Goal: Information Seeking & Learning: Find specific fact

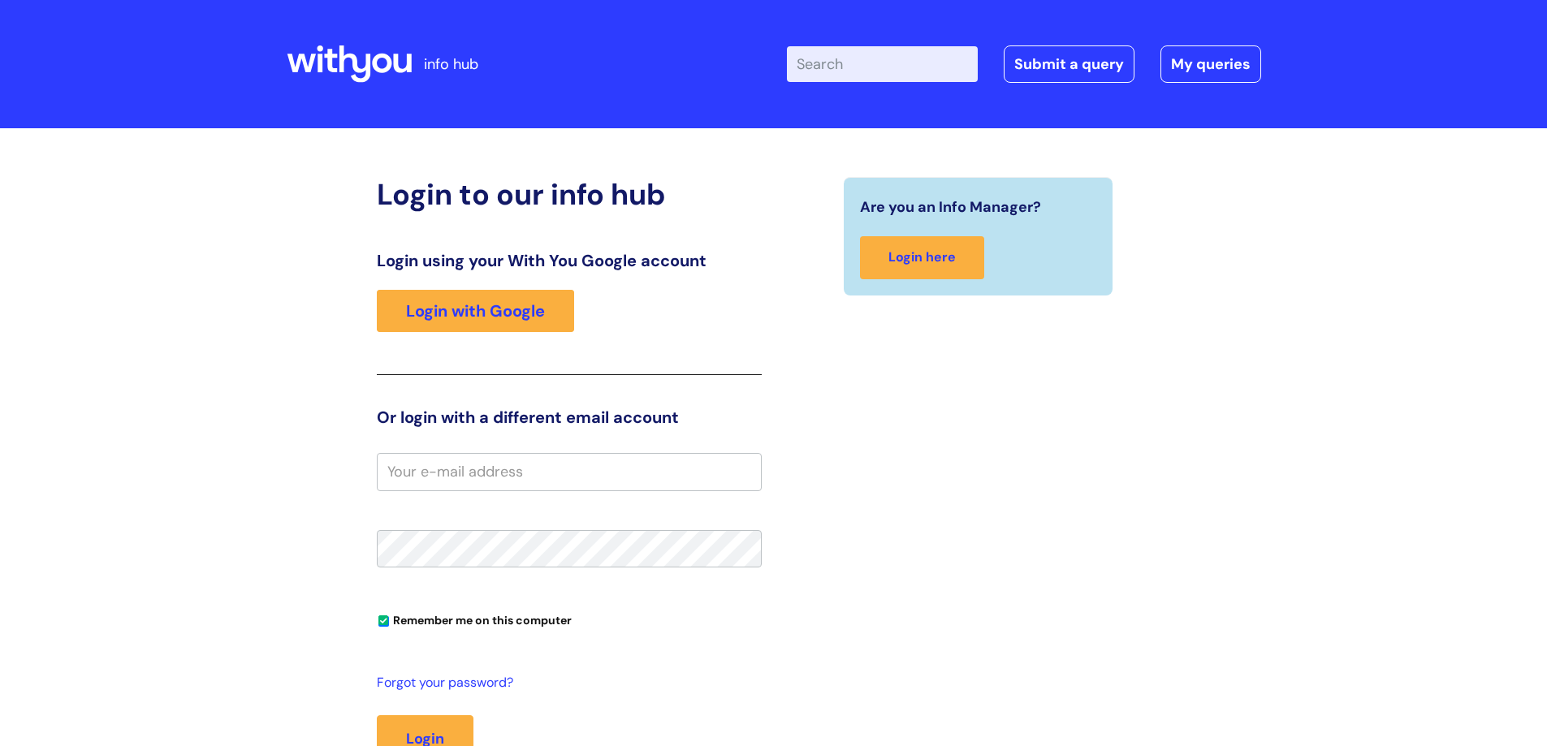
click at [863, 59] on input "Enter your search term here..." at bounding box center [882, 64] width 191 height 36
type input "central redesign"
click button "Search" at bounding box center [0, 0] width 0 height 0
click at [871, 71] on input "Enter your search term here..." at bounding box center [882, 64] width 191 height 36
click at [453, 309] on link "Login with Google" at bounding box center [475, 311] width 197 height 42
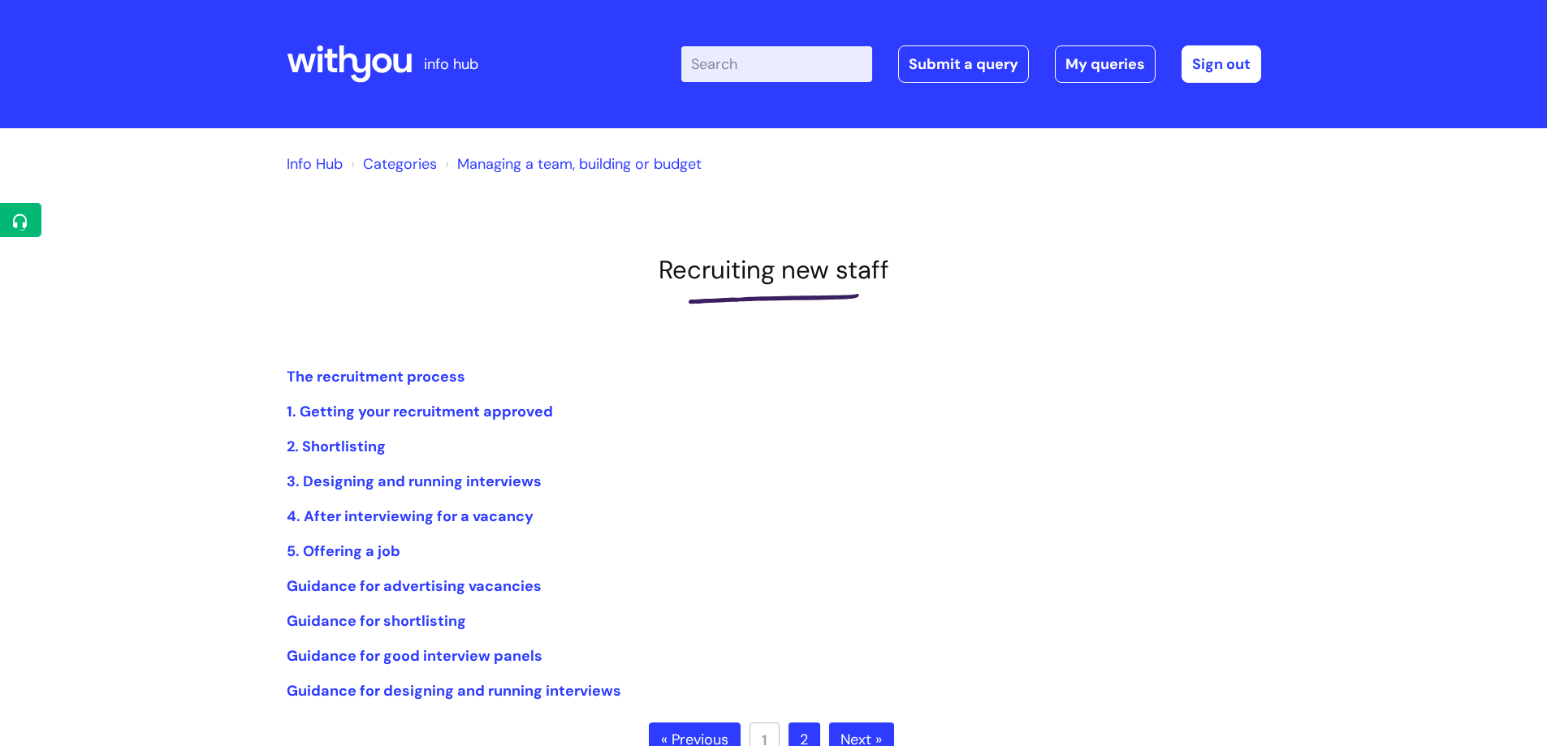
click at [781, 71] on input "Enter your search term here..." at bounding box center [776, 64] width 191 height 36
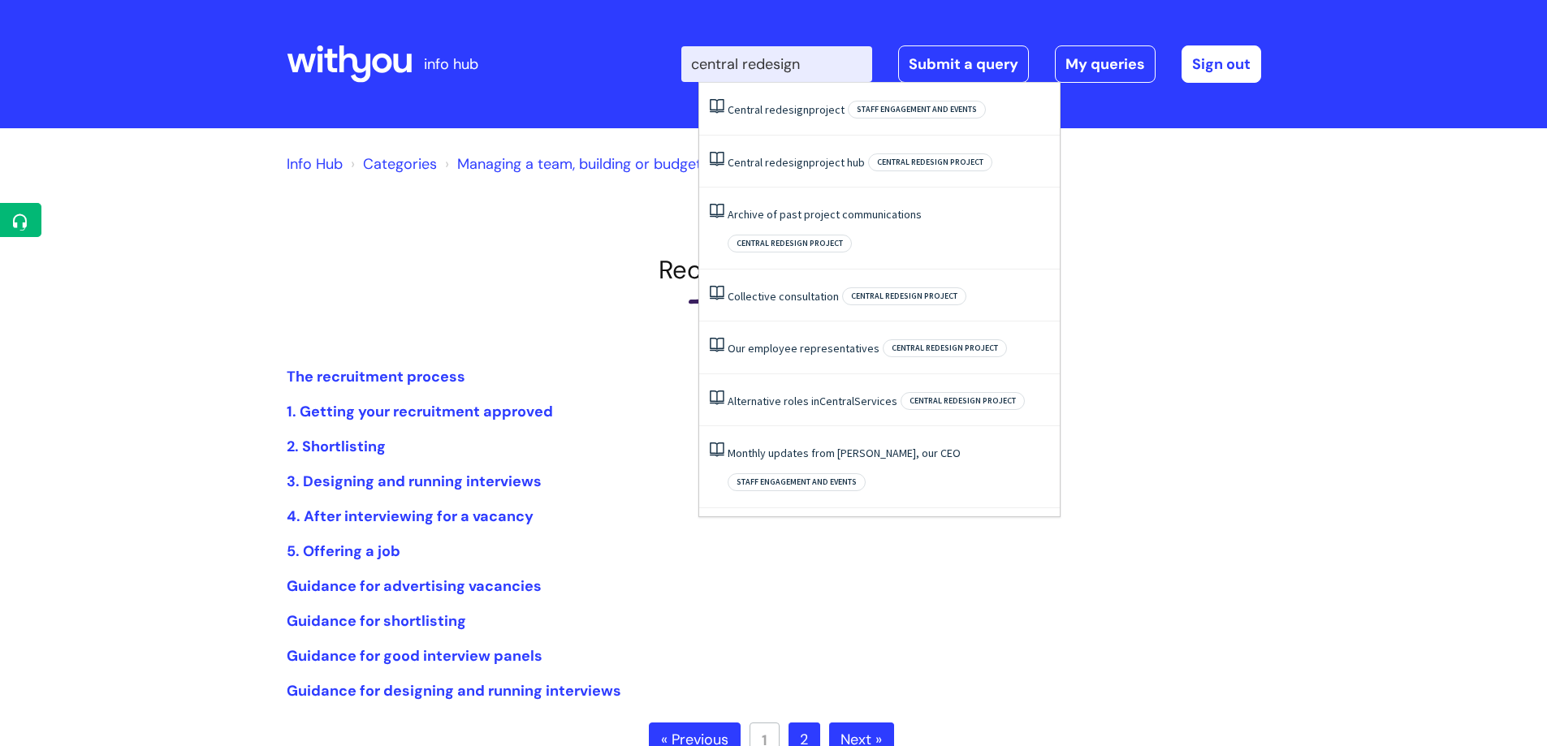
drag, startPoint x: 829, startPoint y: 68, endPoint x: 664, endPoint y: 77, distance: 165.9
click at [664, 77] on div "Enter your search term here... central redesign Search Submit a query My querie…" at bounding box center [895, 64] width 733 height 96
type input "internal vacancies"
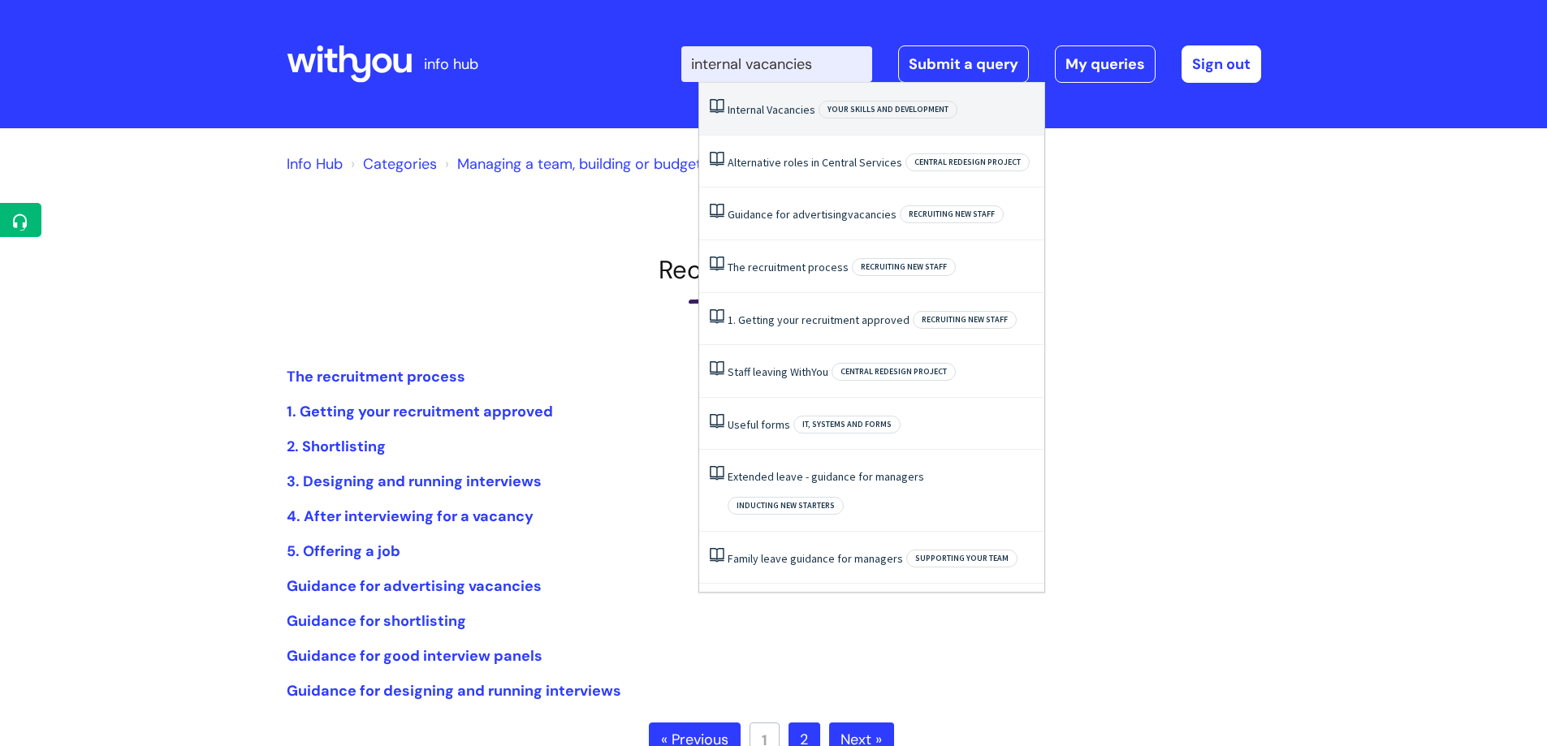
click at [768, 109] on span "Vacancies" at bounding box center [791, 109] width 49 height 15
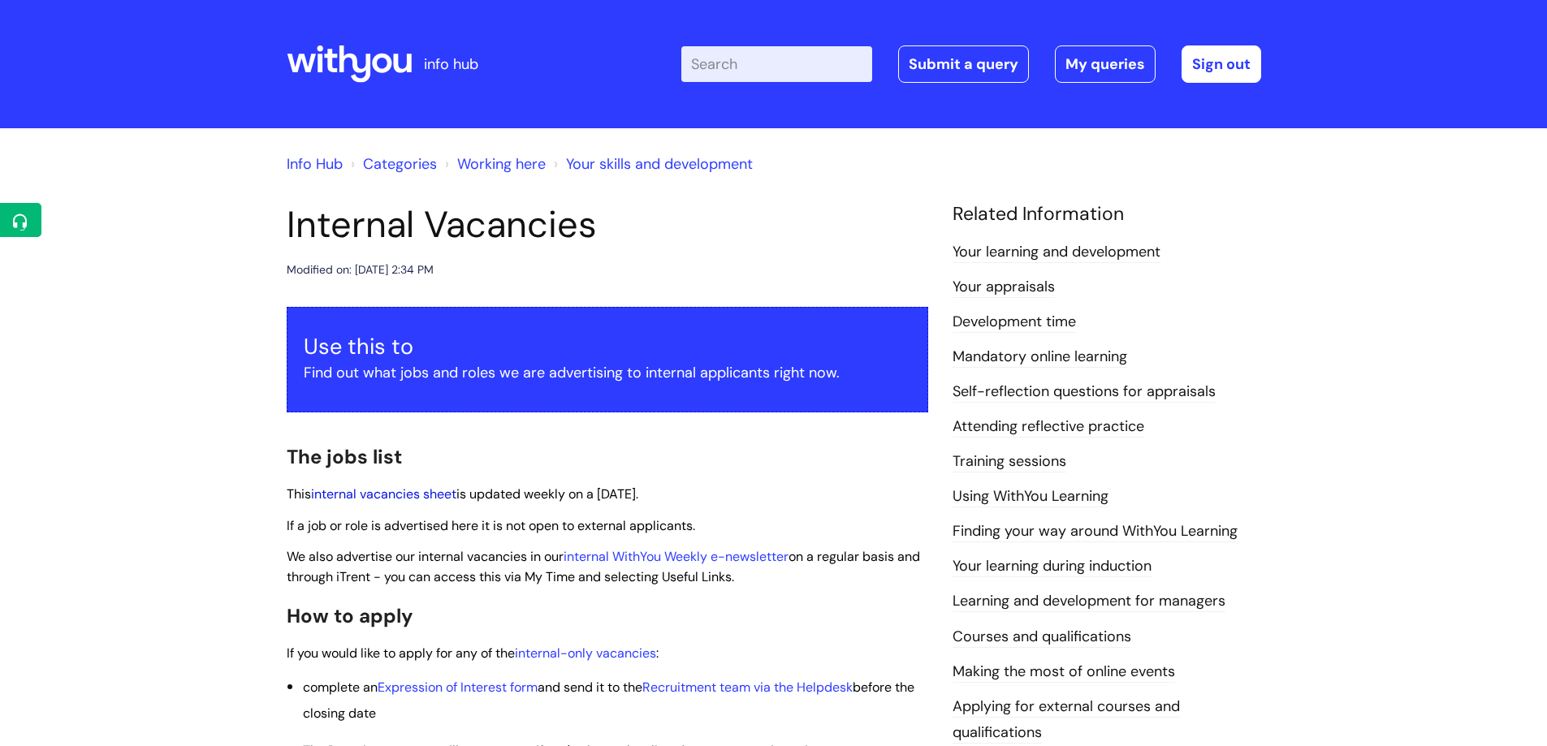
click at [391, 493] on link "internal vacancies sheet" at bounding box center [383, 494] width 145 height 17
